Goal: Navigation & Orientation: Find specific page/section

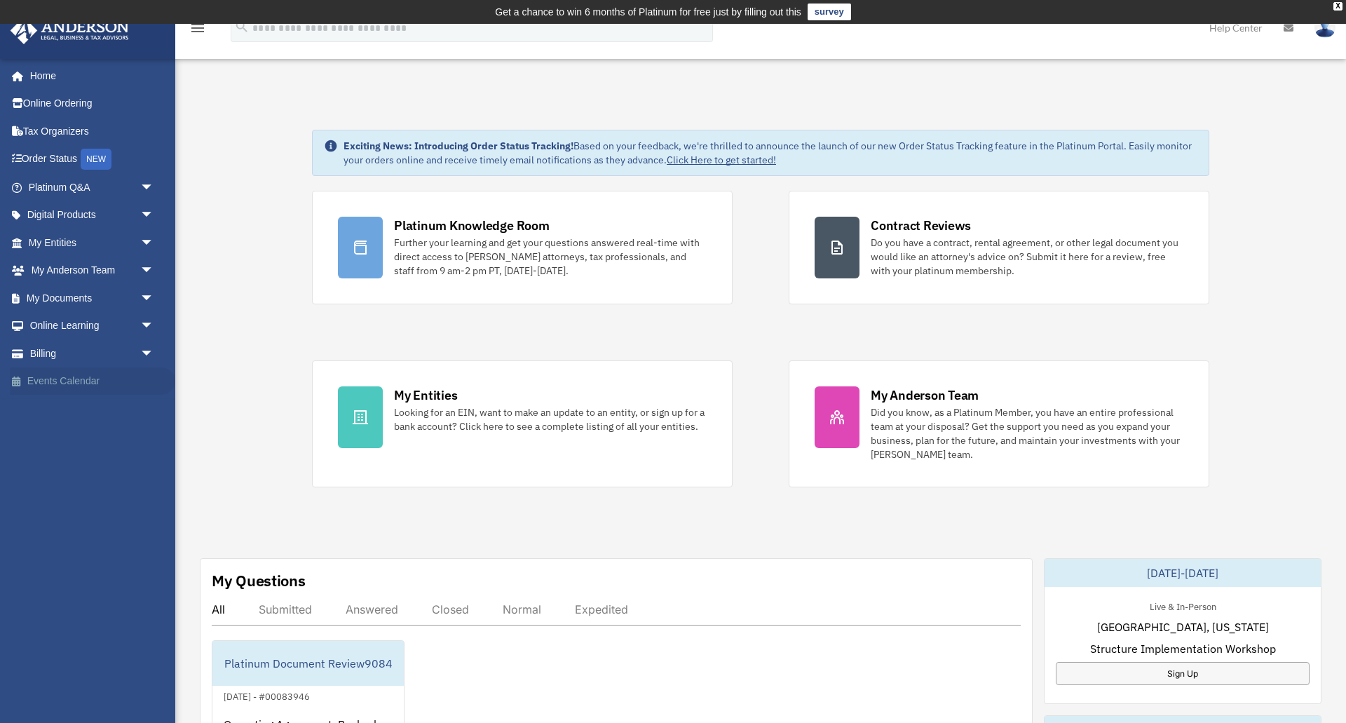
click at [46, 378] on link "Events Calendar" at bounding box center [92, 381] width 165 height 28
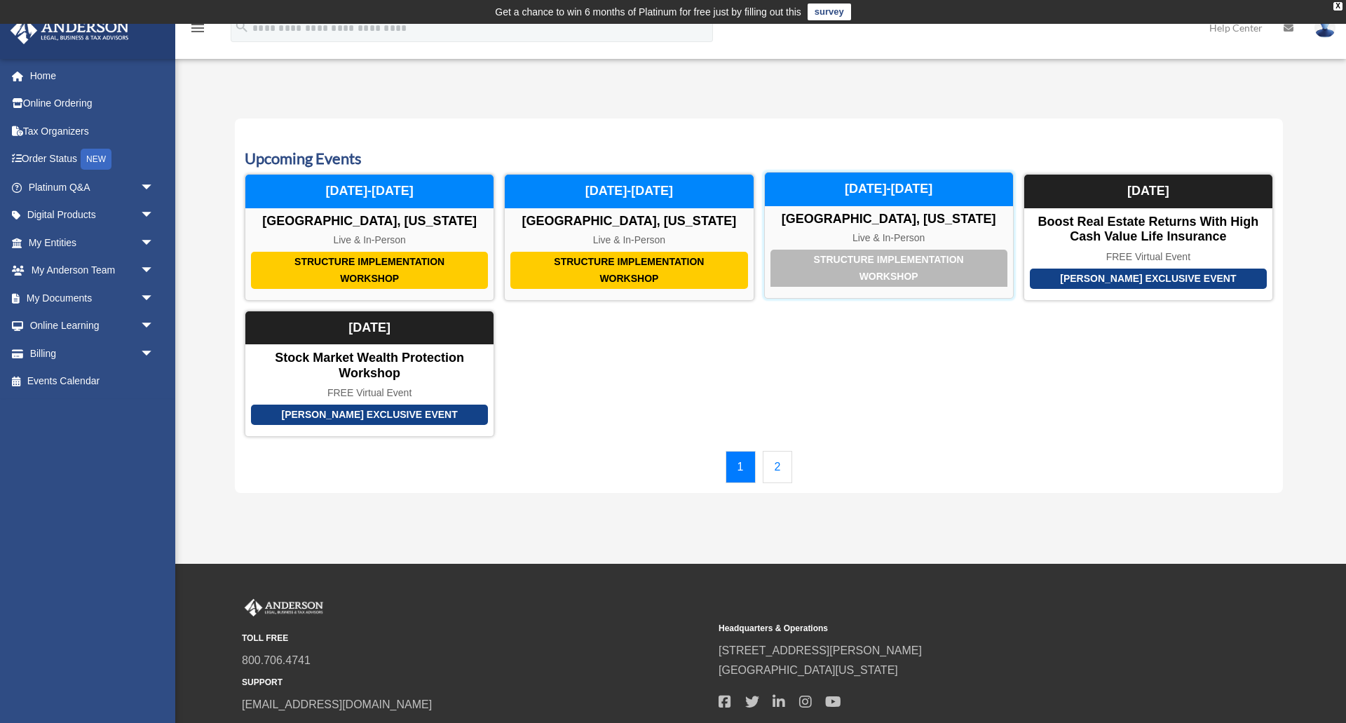
click at [877, 262] on div "Structure Implementation Workshop" at bounding box center [888, 268] width 237 height 37
click at [62, 354] on link "Billing arrow_drop_down" at bounding box center [92, 353] width 165 height 28
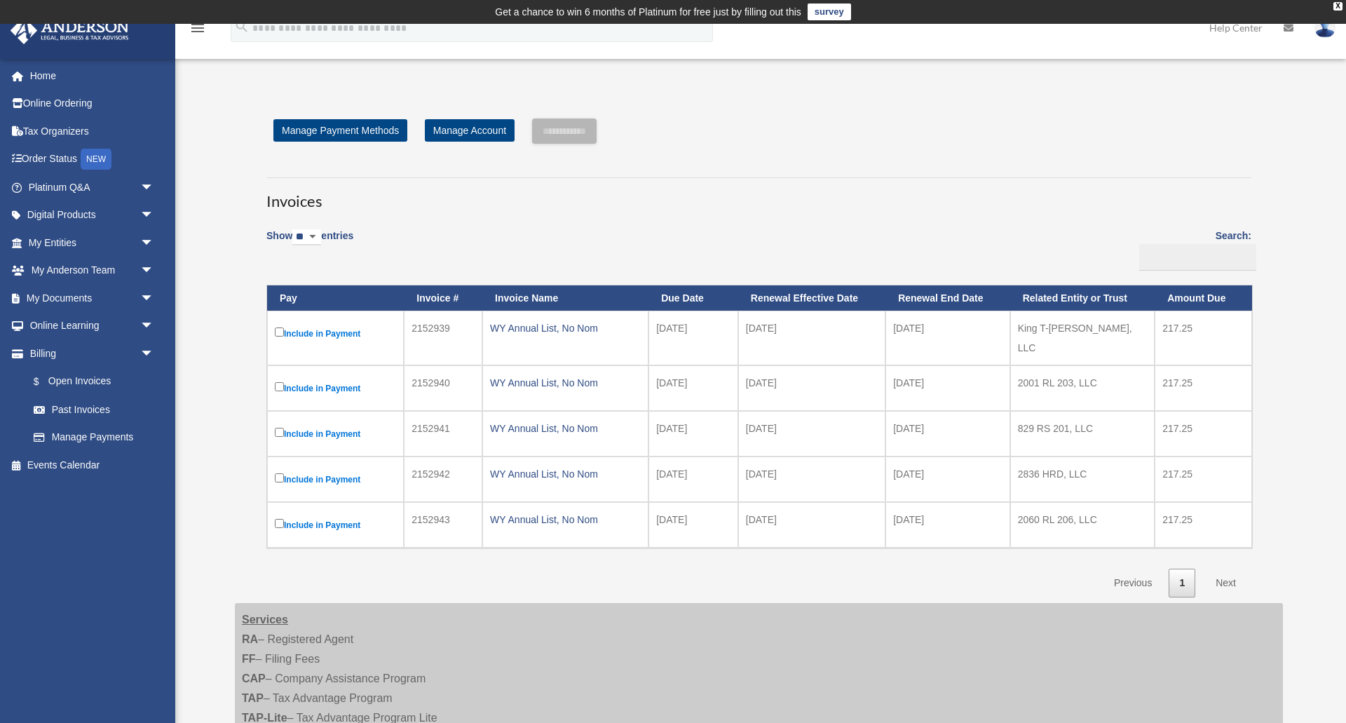
click at [1227, 572] on link "Next" at bounding box center [1225, 582] width 41 height 29
click at [1221, 570] on link "Next" at bounding box center [1225, 582] width 41 height 29
click at [64, 269] on link "My [PERSON_NAME] Team arrow_drop_down" at bounding box center [92, 271] width 165 height 28
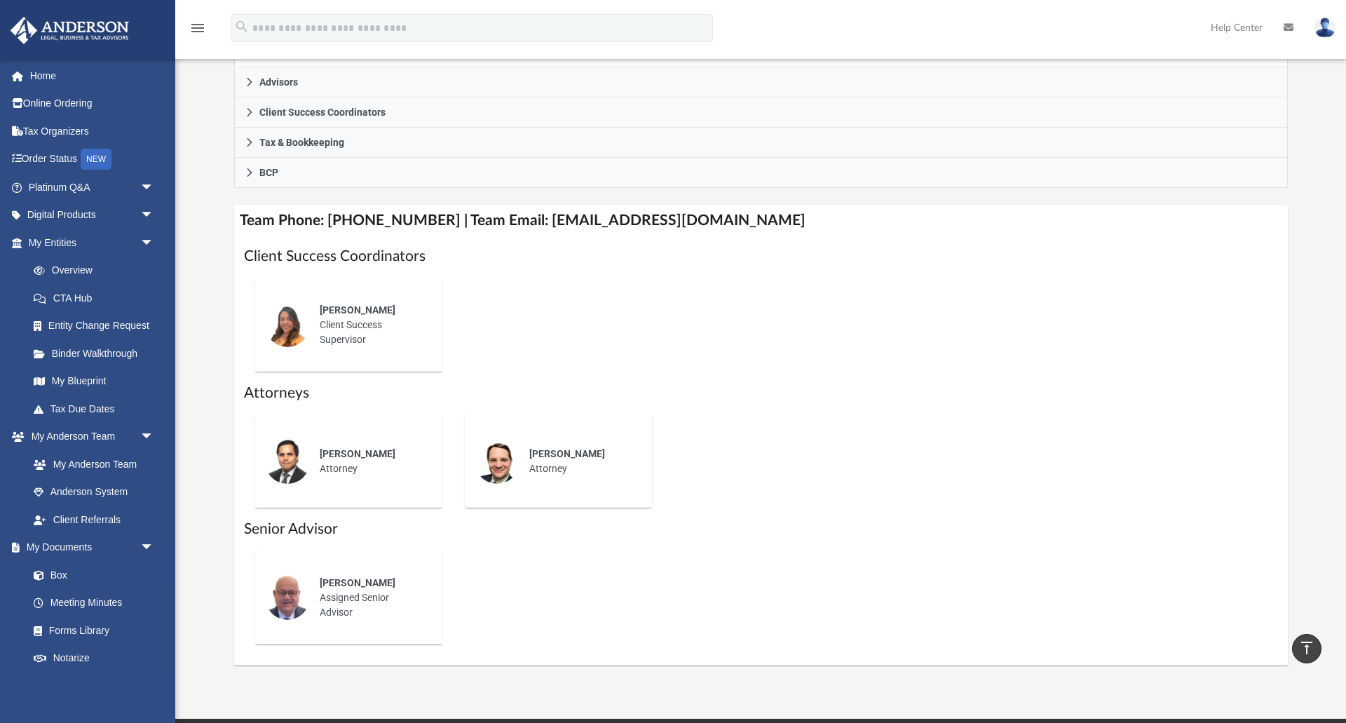
scroll to position [404, 0]
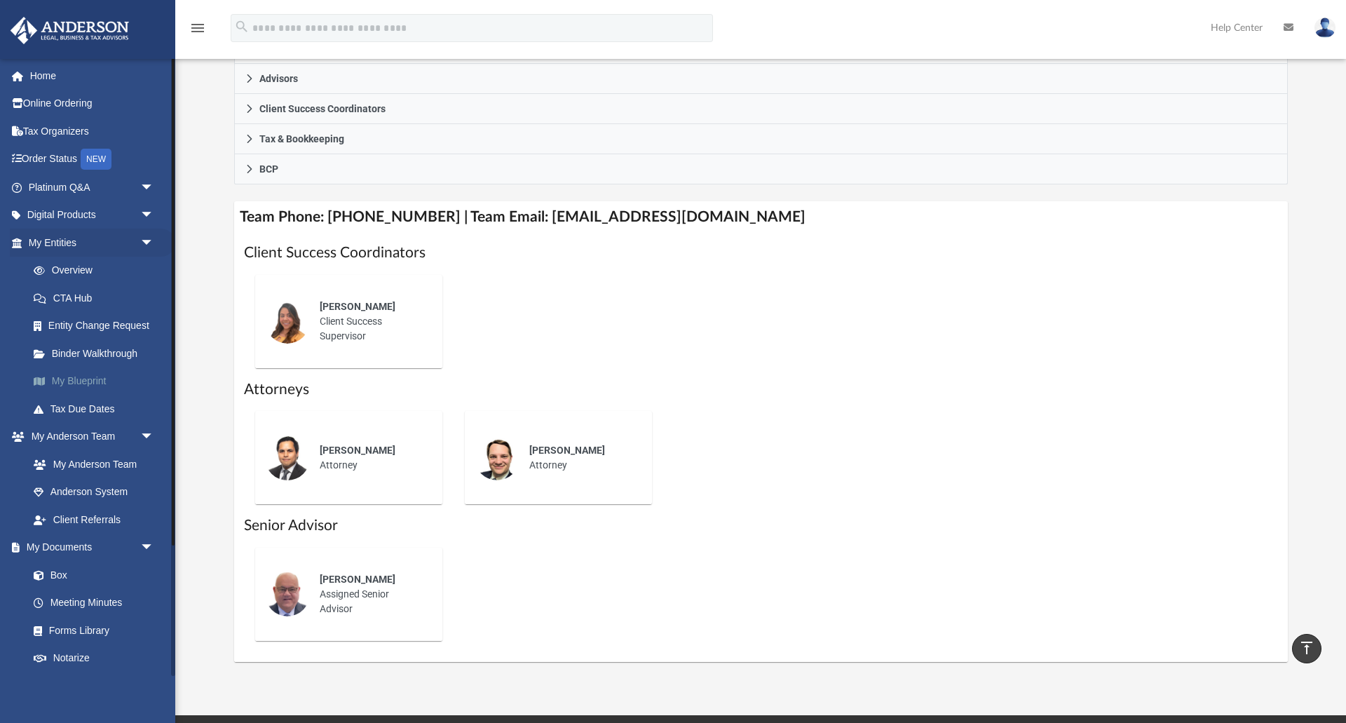
click at [78, 380] on link "My Blueprint" at bounding box center [98, 381] width 156 height 28
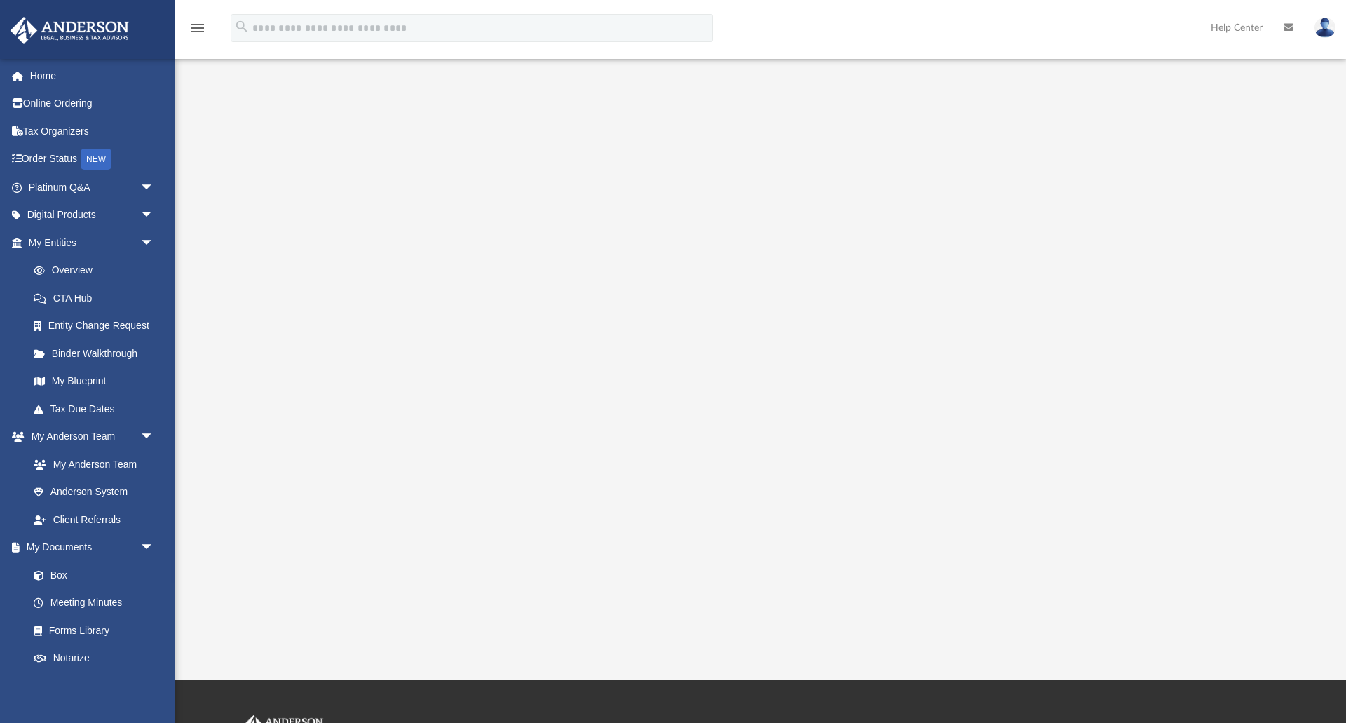
scroll to position [52, 0]
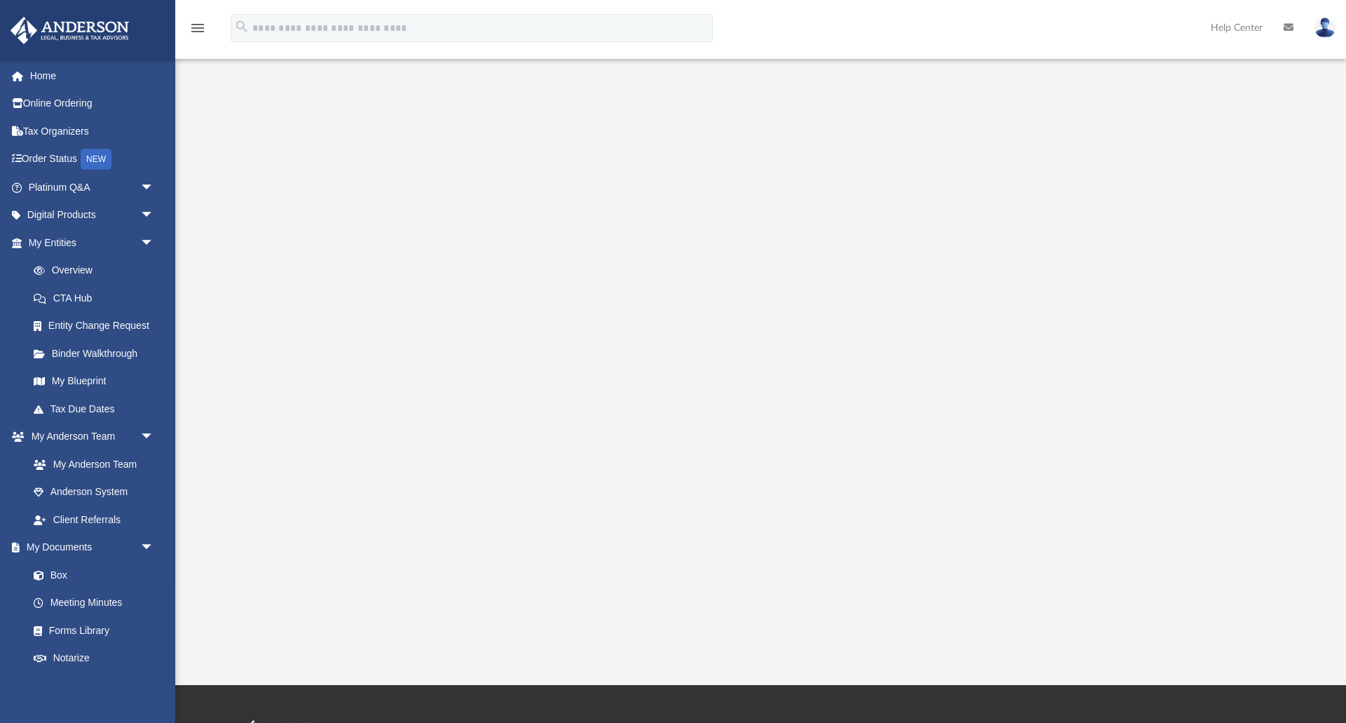
click at [1283, 29] on icon at bounding box center [1288, 27] width 10 height 10
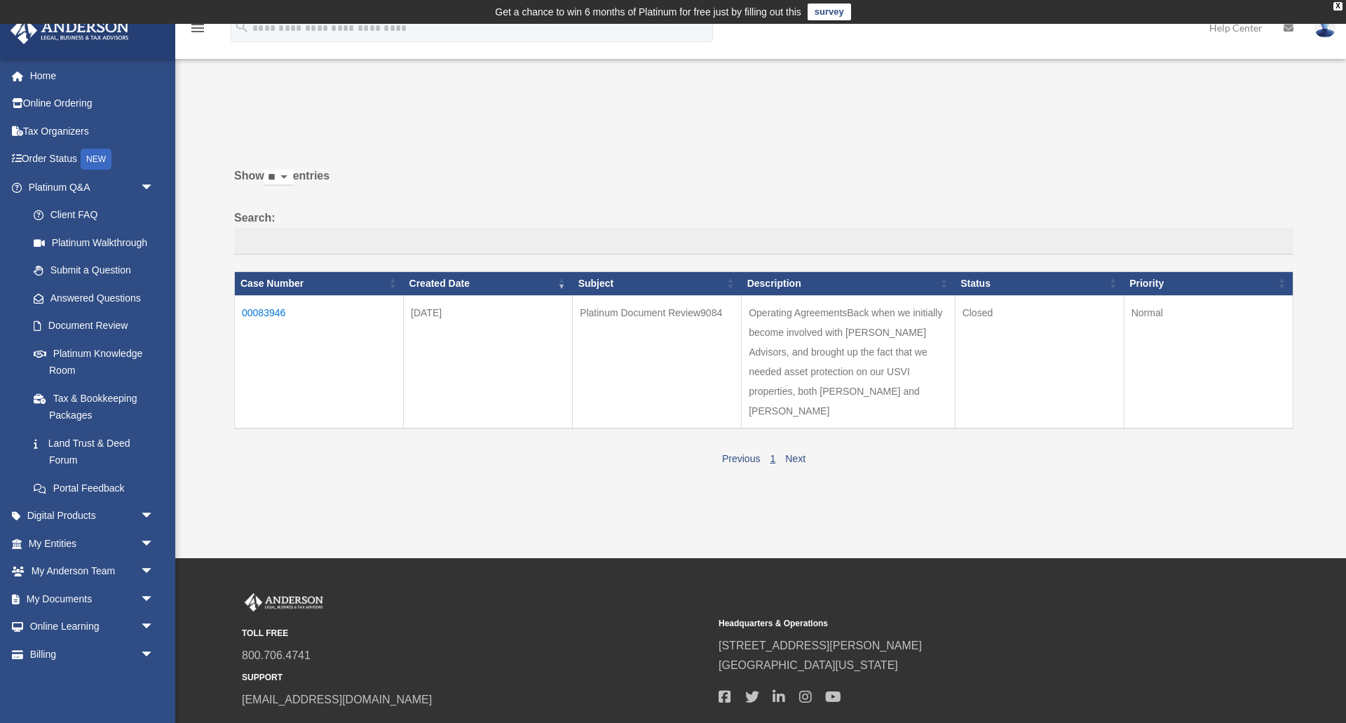
click at [262, 311] on td "00083946" at bounding box center [319, 361] width 169 height 133
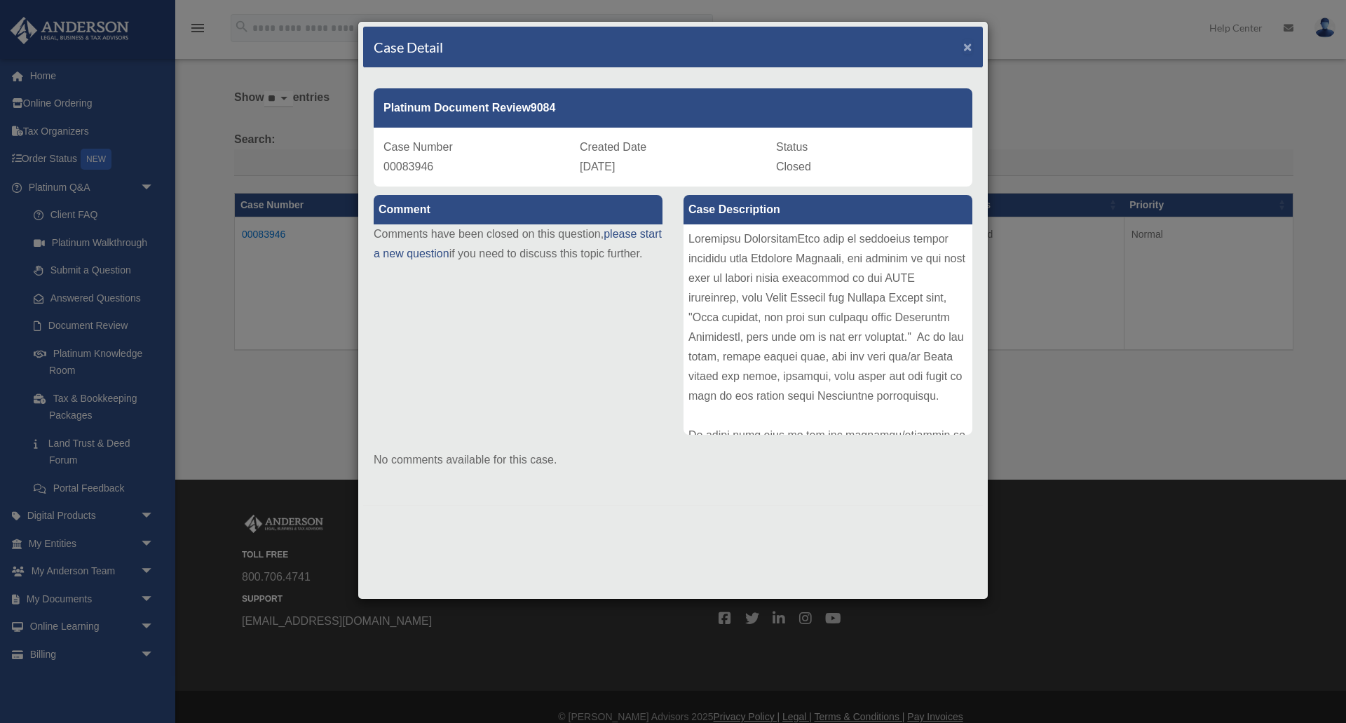
click at [965, 44] on span "×" at bounding box center [967, 47] width 9 height 16
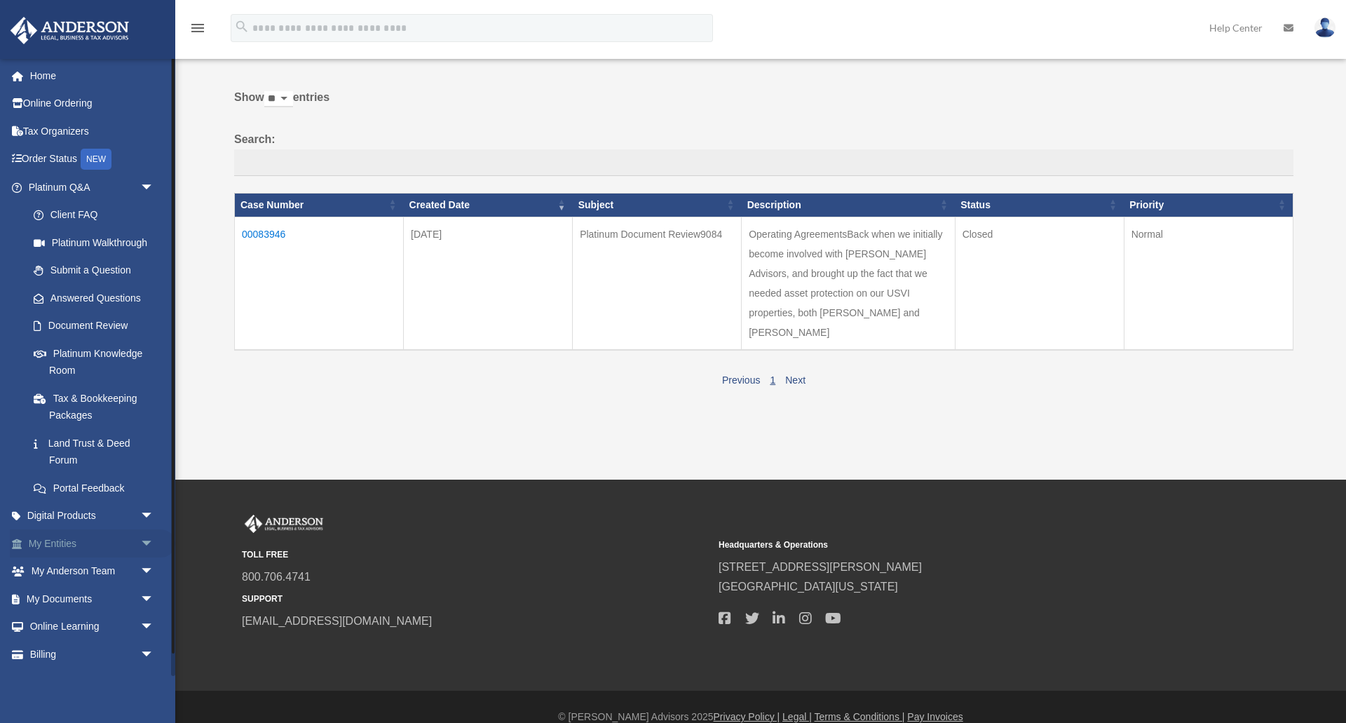
click at [63, 541] on link "My Entities arrow_drop_down" at bounding box center [92, 543] width 165 height 28
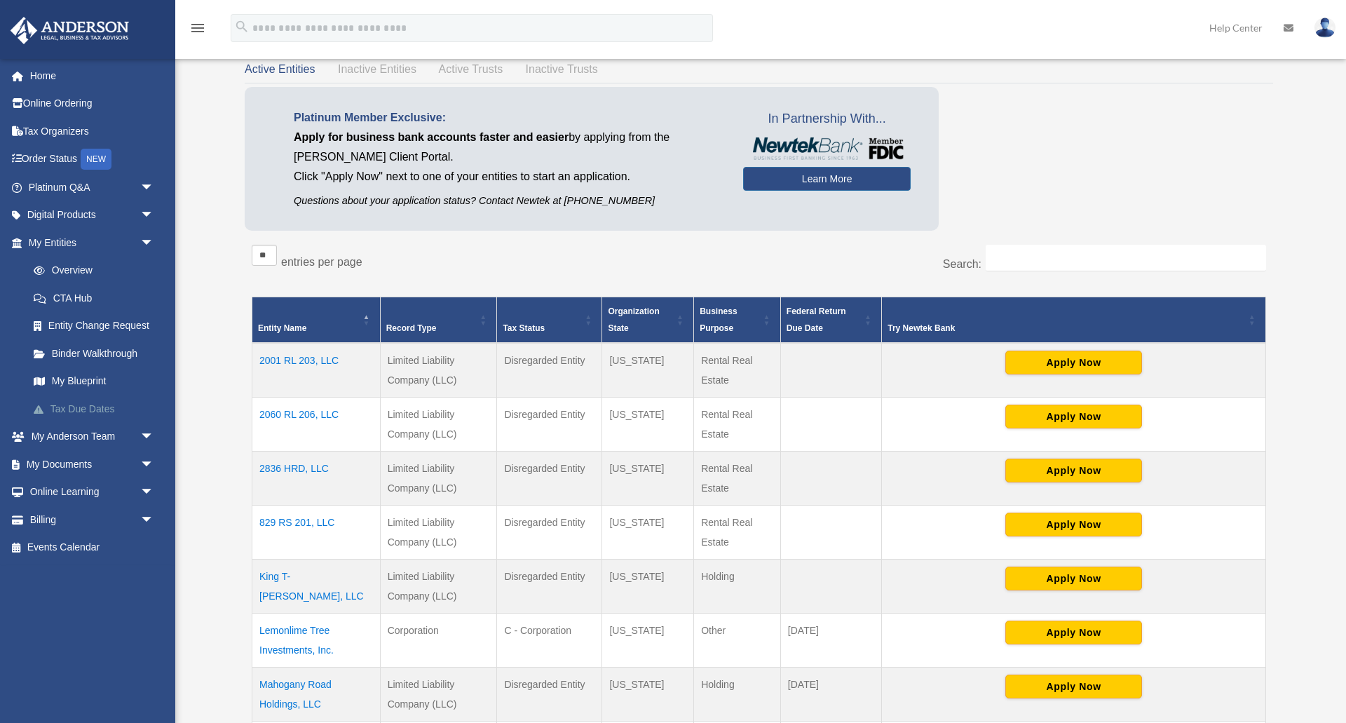
scroll to position [95, 0]
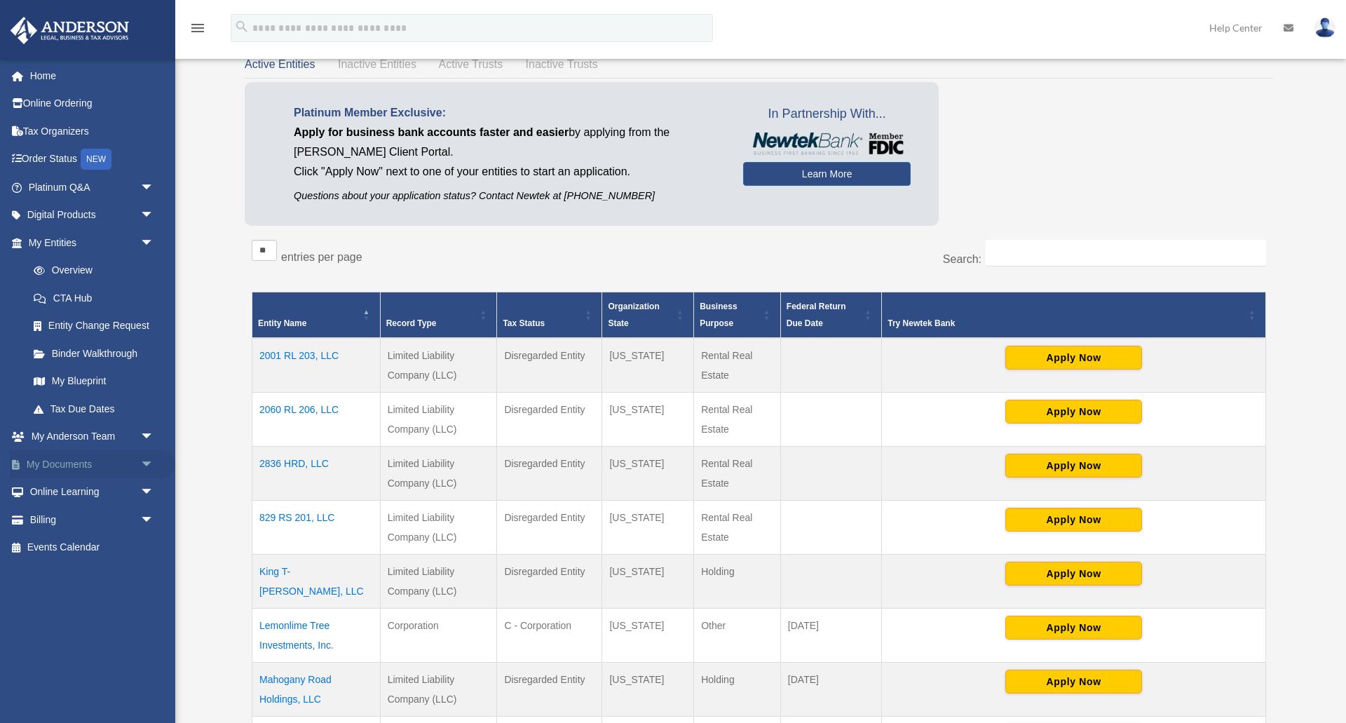
click at [57, 463] on link "My Documents arrow_drop_down" at bounding box center [92, 464] width 165 height 28
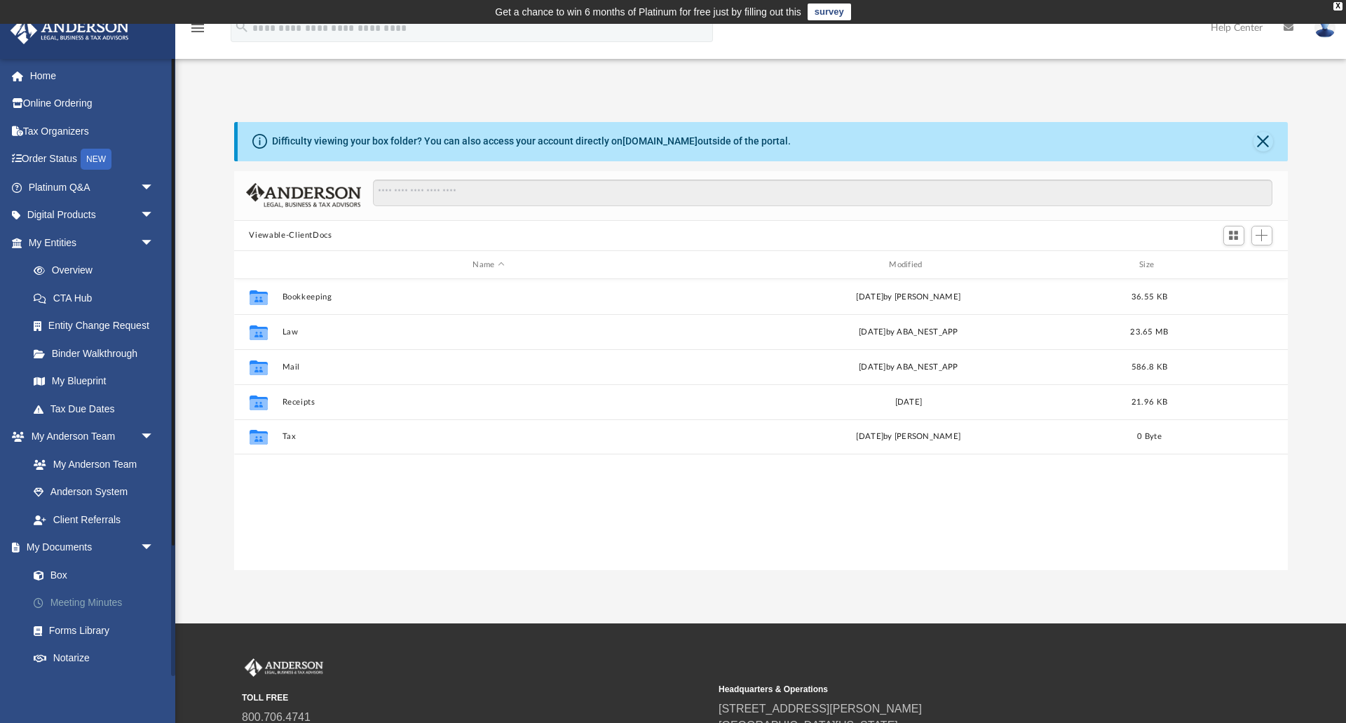
click at [86, 603] on link "Meeting Minutes" at bounding box center [98, 603] width 156 height 28
